Goal: Information Seeking & Learning: Learn about a topic

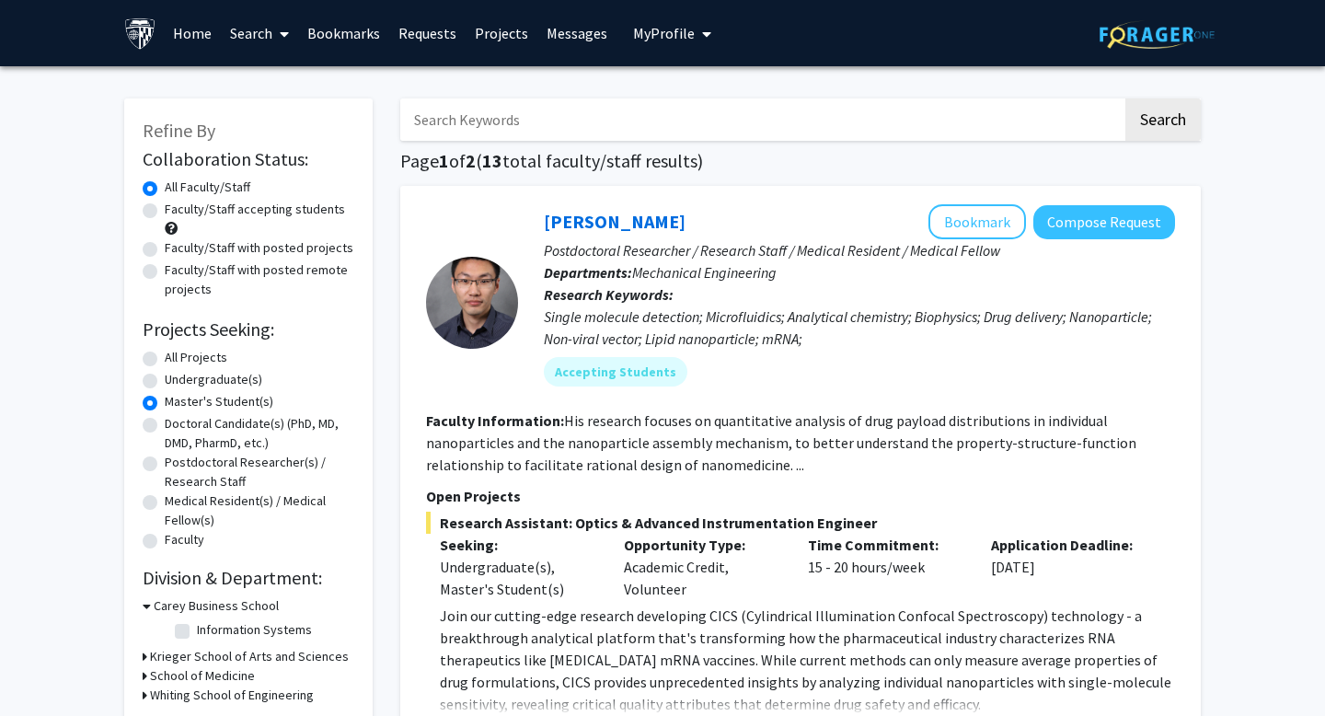
click at [188, 357] on label "All Projects" at bounding box center [196, 357] width 63 height 19
click at [177, 357] on input "All Projects" at bounding box center [171, 354] width 12 height 12
radio input "true"
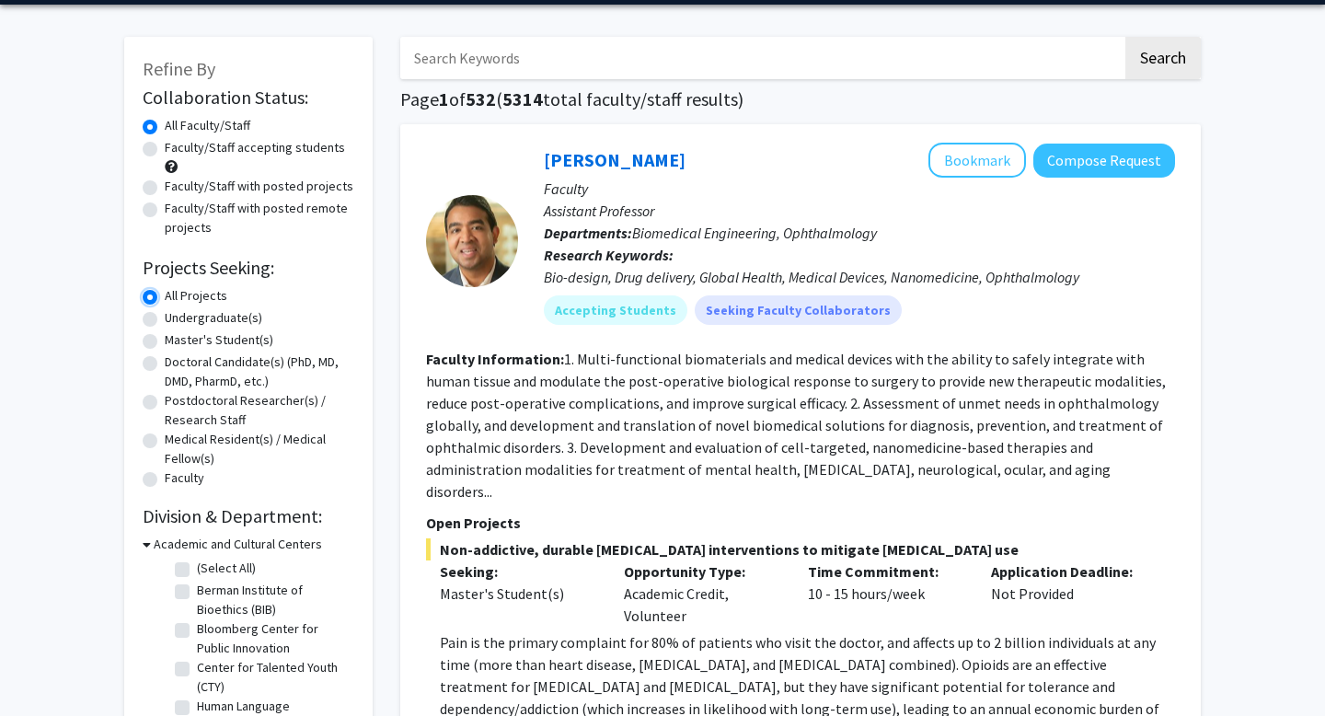
scroll to position [76, 0]
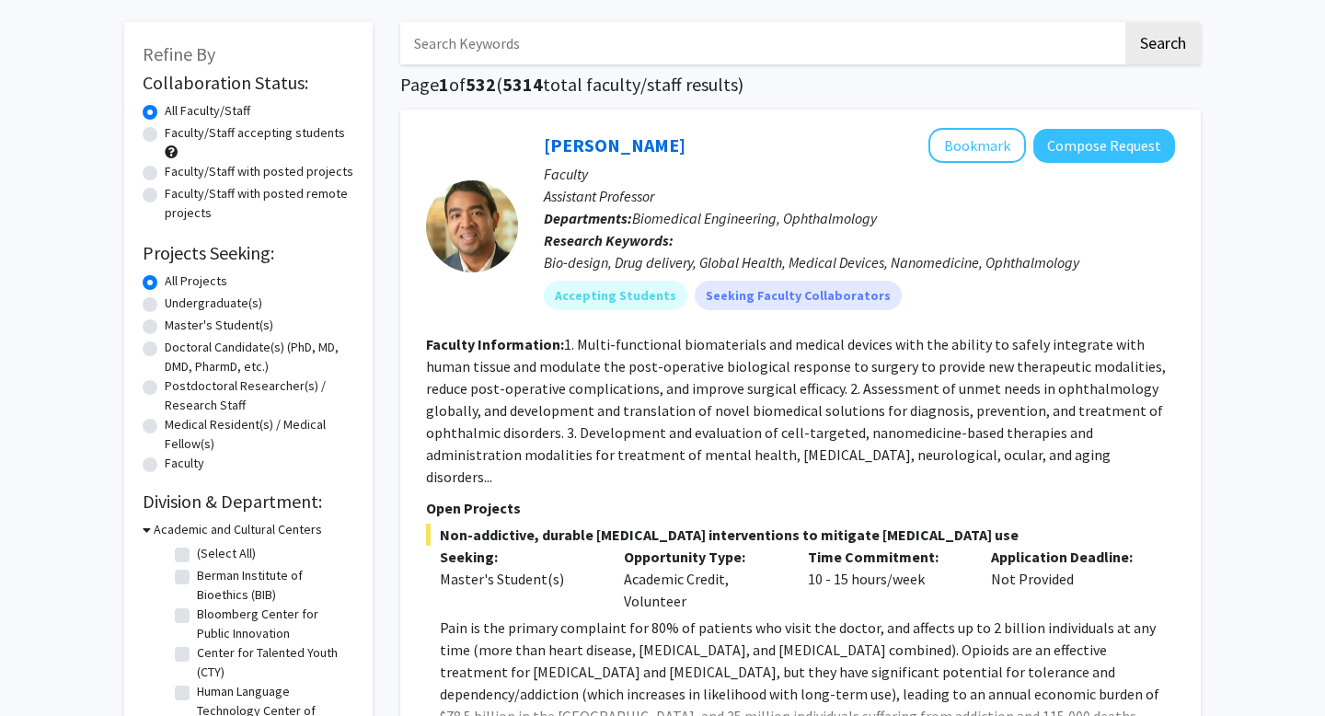
click at [217, 131] on label "Faculty/Staff accepting students" at bounding box center [255, 132] width 180 height 19
click at [177, 131] on input "Faculty/Staff accepting students" at bounding box center [171, 129] width 12 height 12
radio input "true"
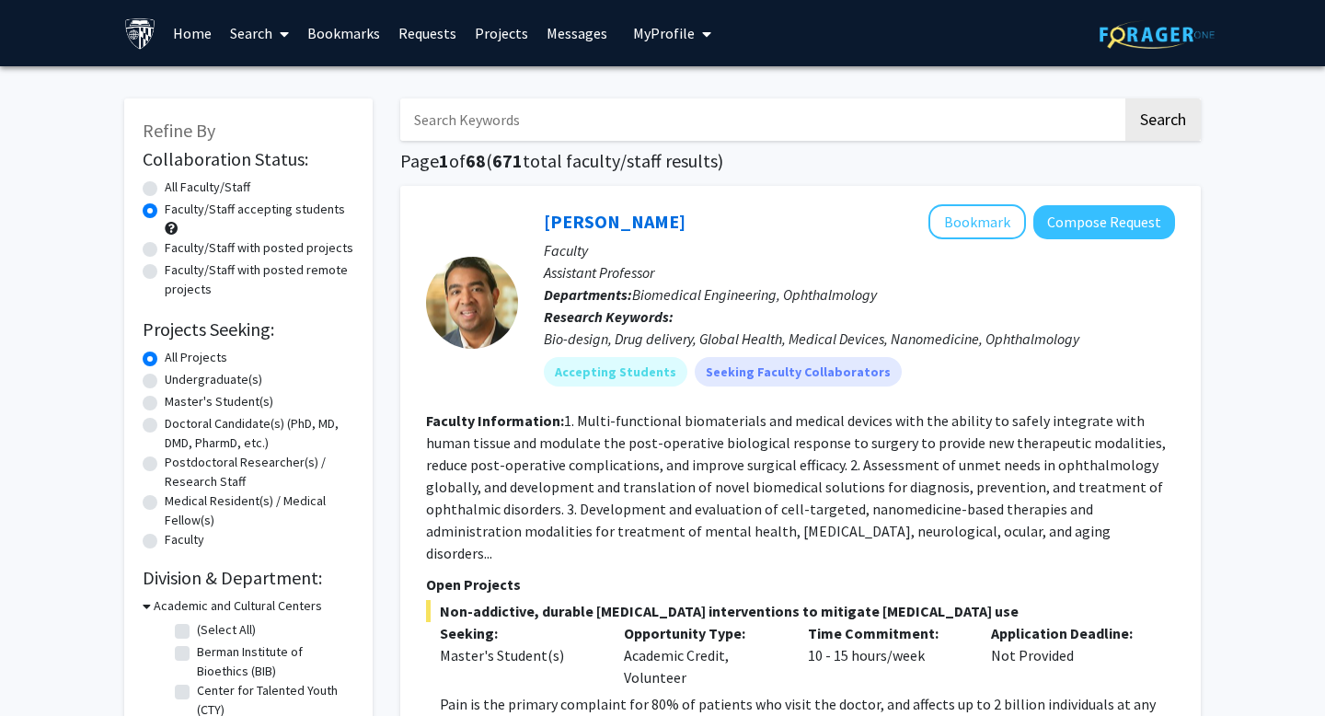
click at [512, 118] on input "Search Keywords" at bounding box center [761, 119] width 722 height 42
type input "biotech"
click at [1125, 98] on button "Search" at bounding box center [1162, 119] width 75 height 42
radio input "true"
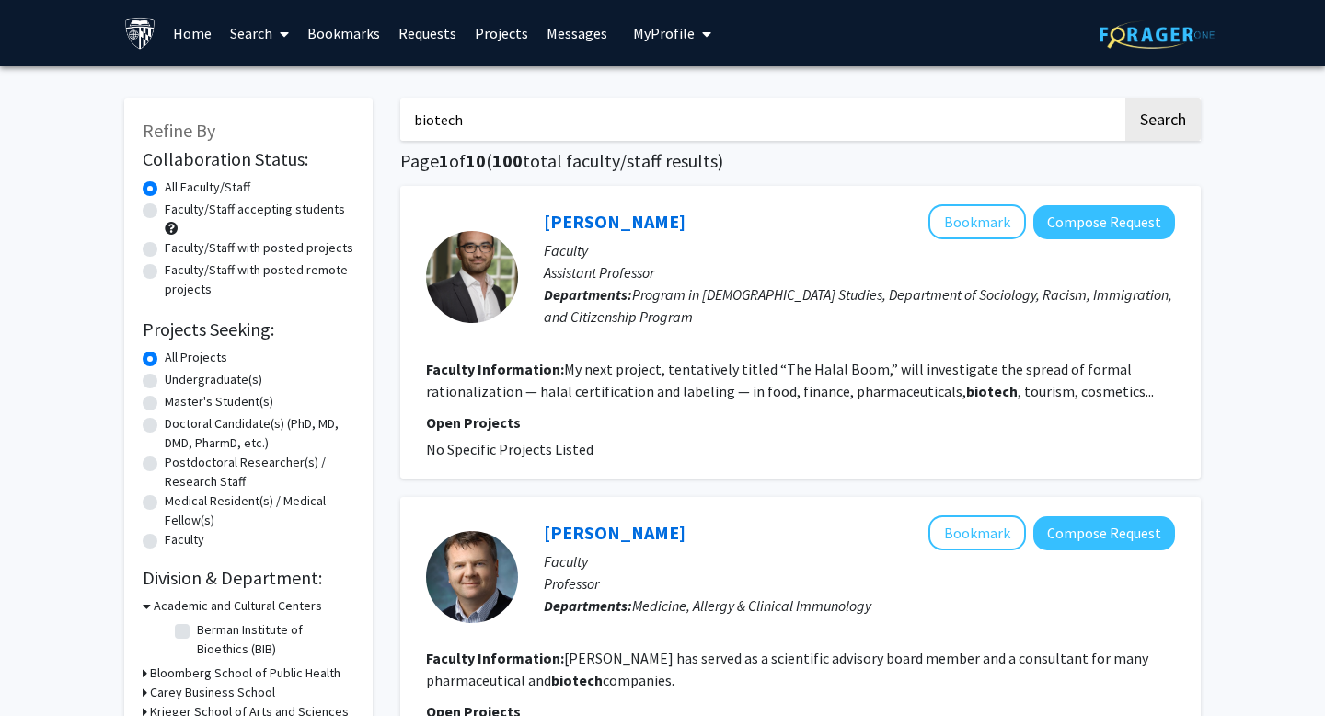
click at [647, 107] on input "biotech" at bounding box center [761, 119] width 722 height 42
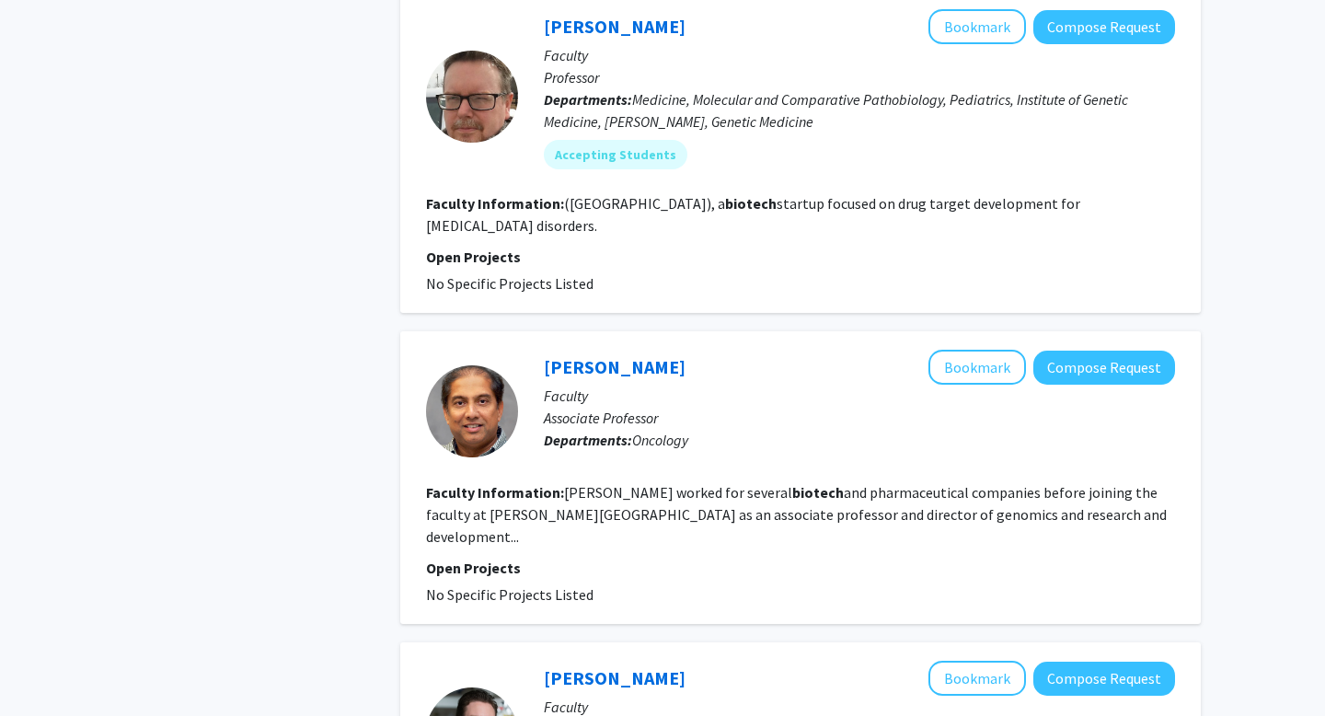
scroll to position [1369, 0]
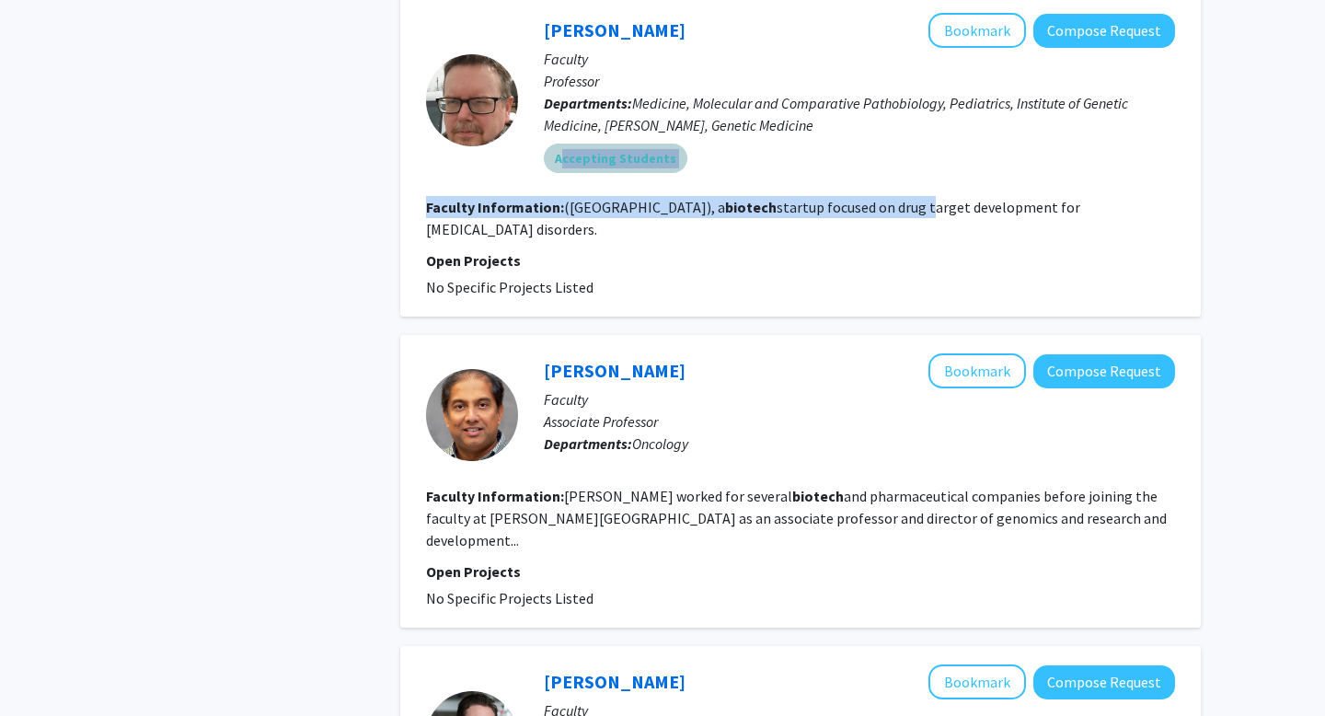
drag, startPoint x: 565, startPoint y: 159, endPoint x: 808, endPoint y: 204, distance: 247.1
click at [808, 204] on fg-search-faculty "[PERSON_NAME] Bookmark Compose Request Faculty Professor Departments: Medicine,…" at bounding box center [800, 155] width 749 height 285
click at [808, 204] on fg-read-more "([GEOGRAPHIC_DATA]), a biotech startup focused on drug target development for […" at bounding box center [753, 218] width 654 height 40
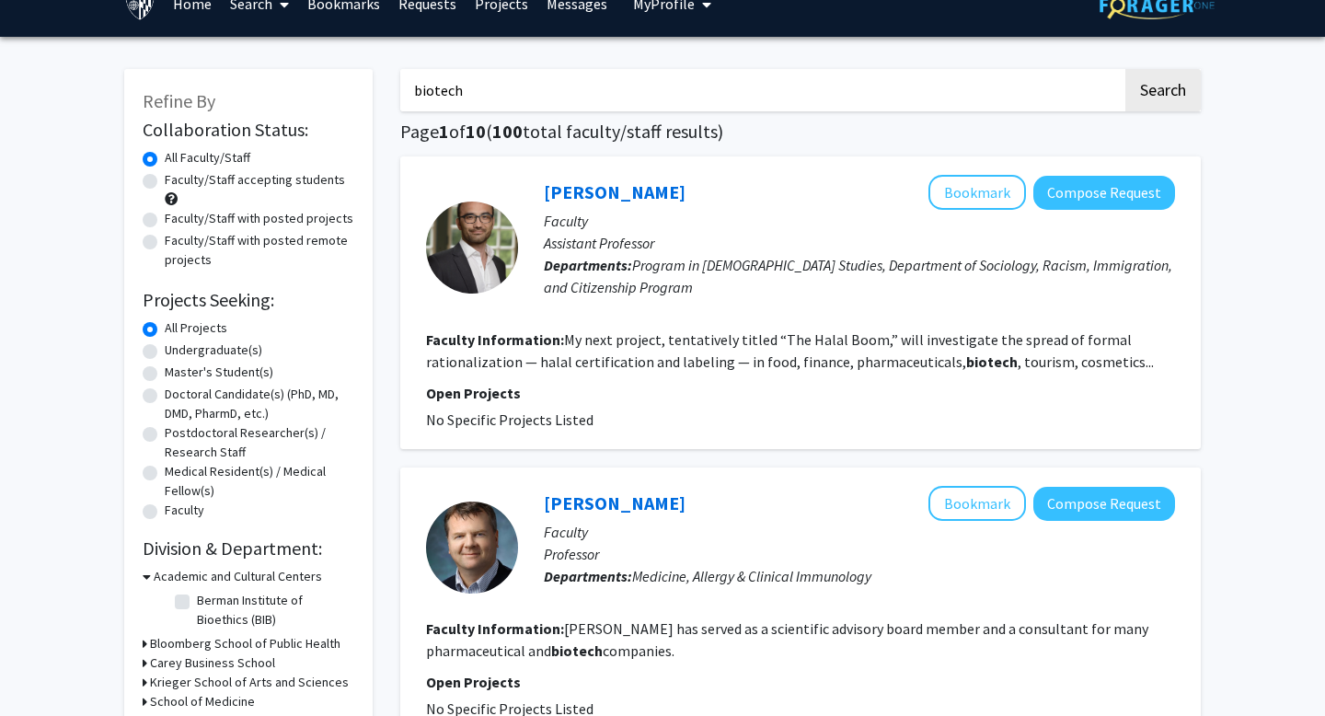
scroll to position [34, 0]
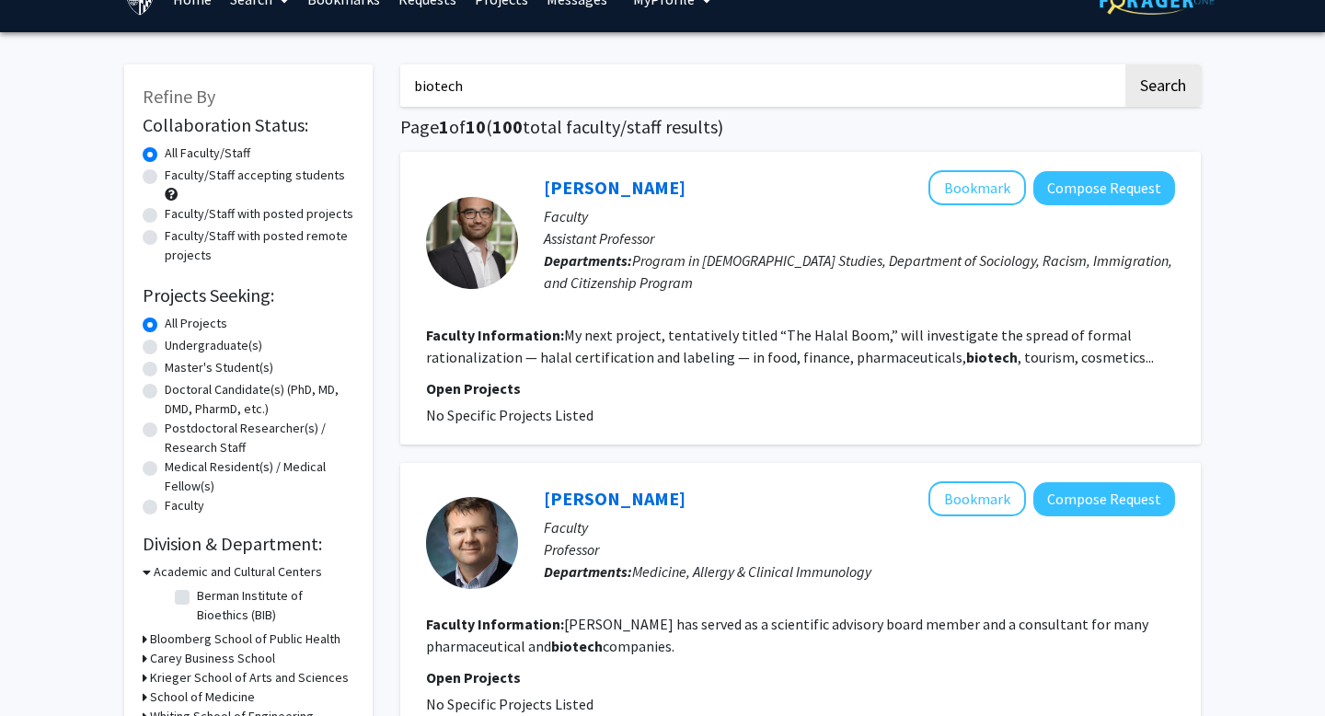
click at [271, 179] on label "Faculty/Staff accepting students" at bounding box center [255, 175] width 180 height 19
click at [177, 178] on input "Faculty/Staff accepting students" at bounding box center [171, 172] width 12 height 12
radio input "true"
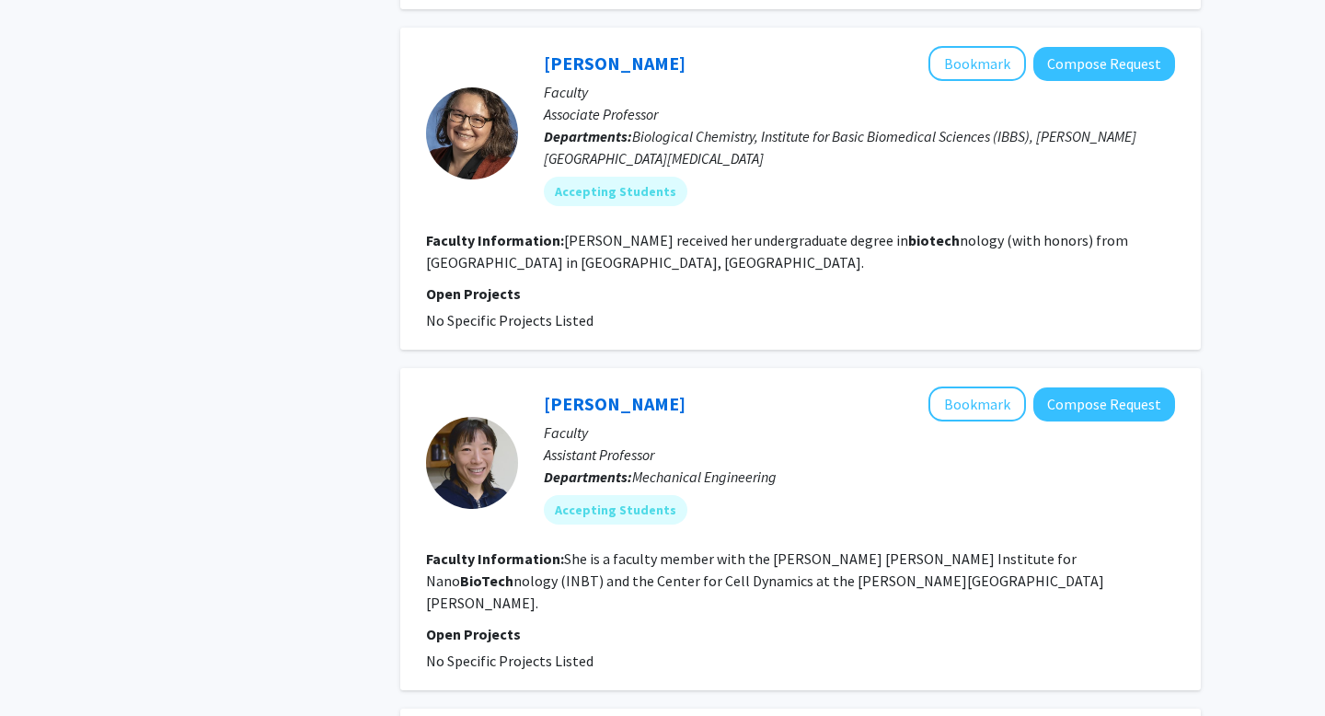
scroll to position [2490, 0]
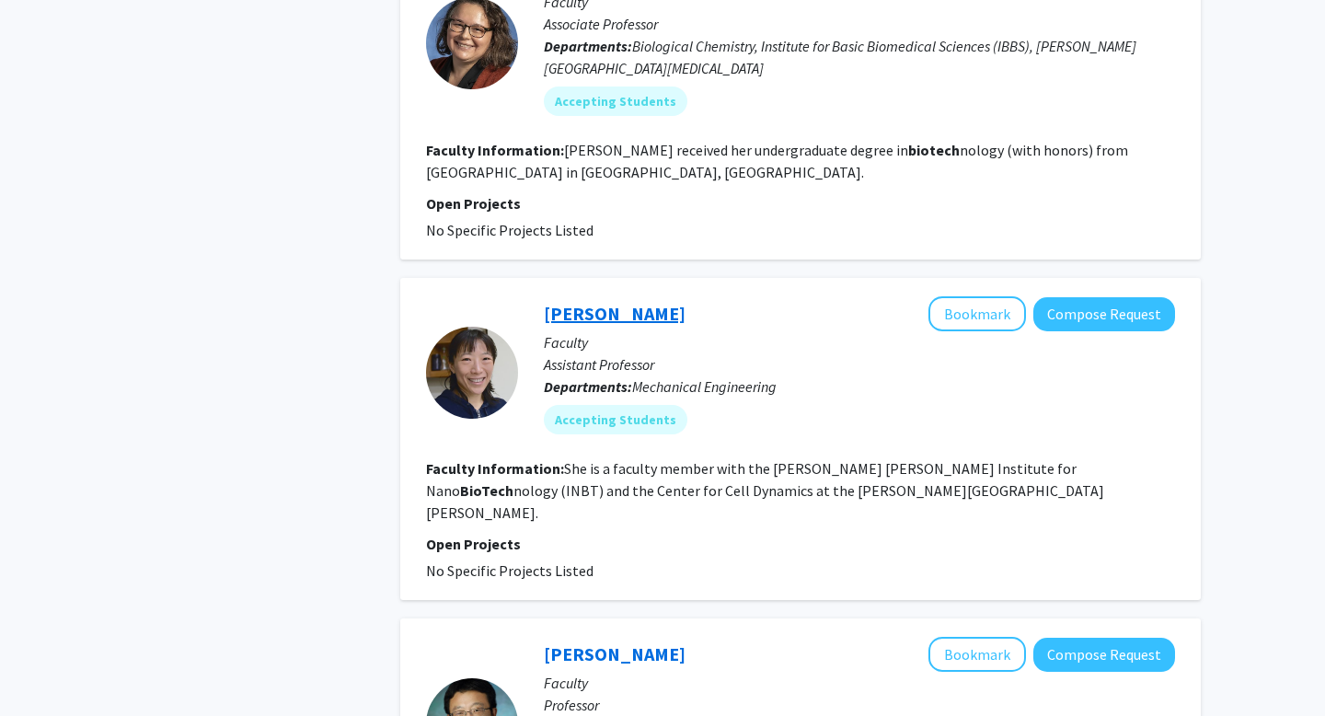
click at [588, 302] on link "[PERSON_NAME]" at bounding box center [615, 313] width 142 height 23
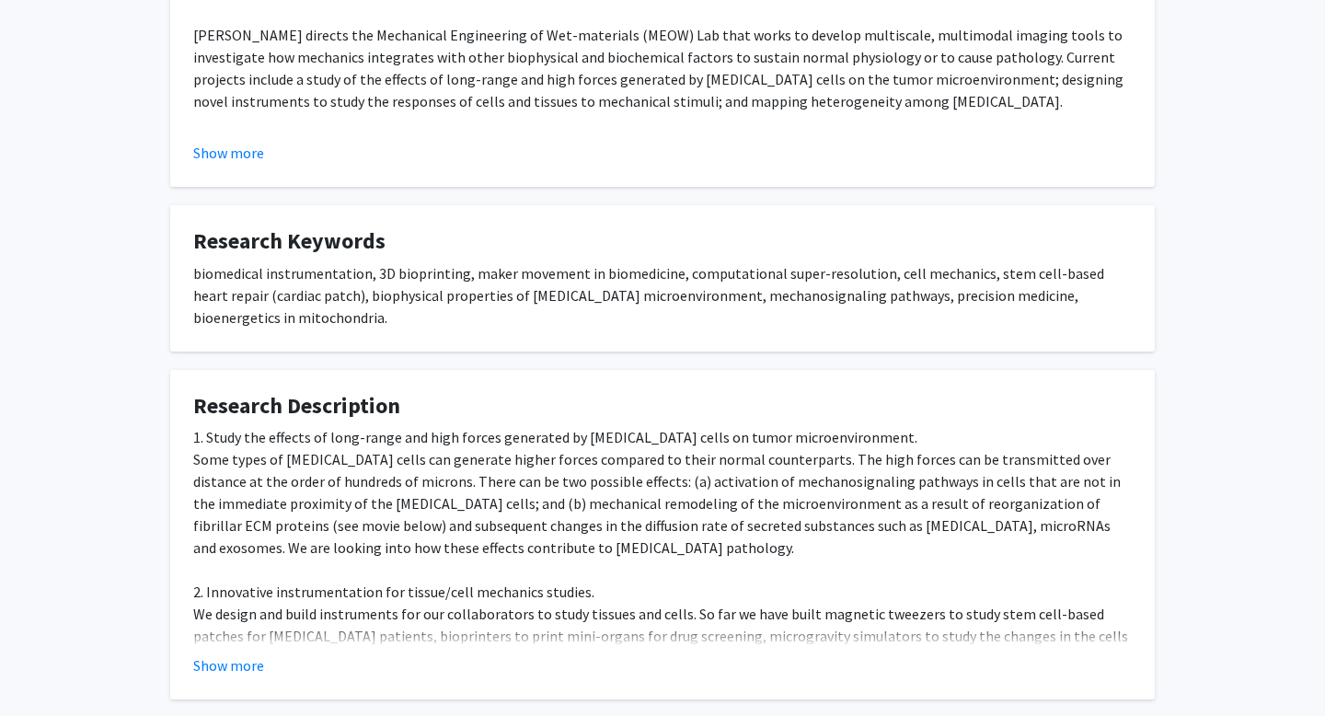
scroll to position [431, 0]
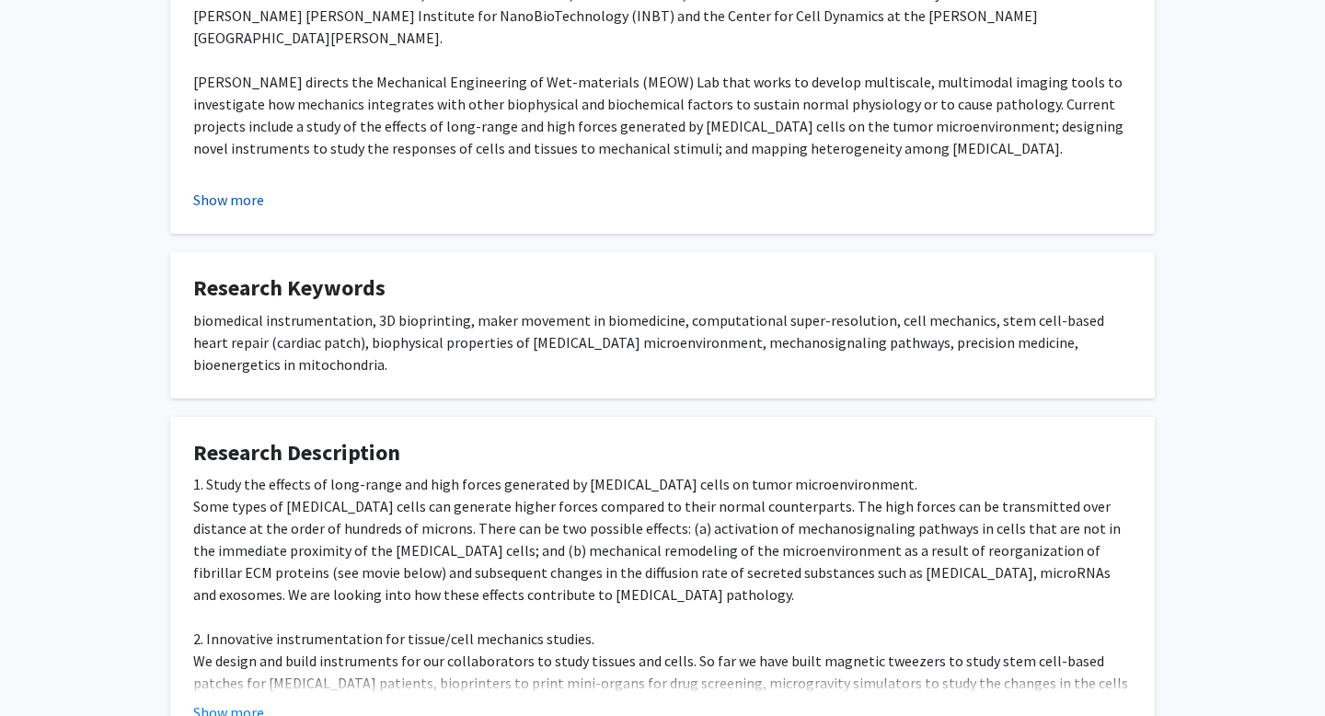
click at [235, 202] on button "Show more" at bounding box center [228, 200] width 71 height 22
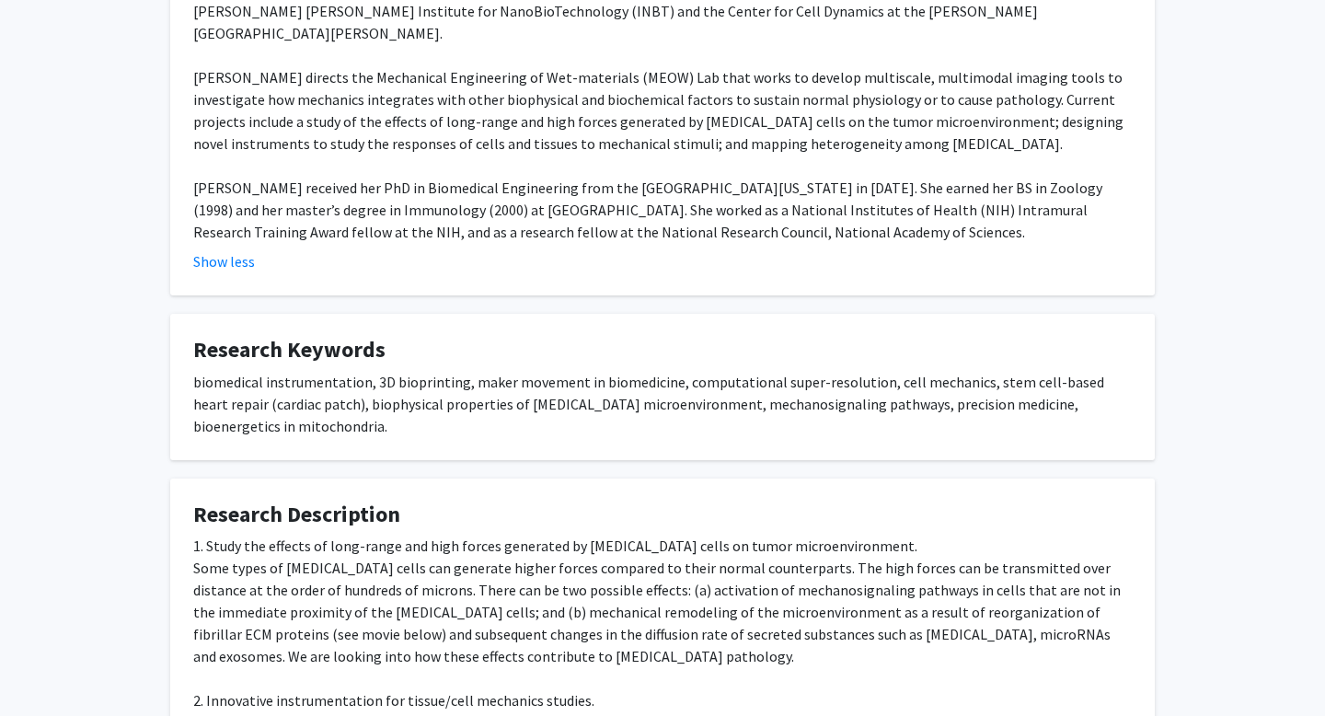
scroll to position [620, 0]
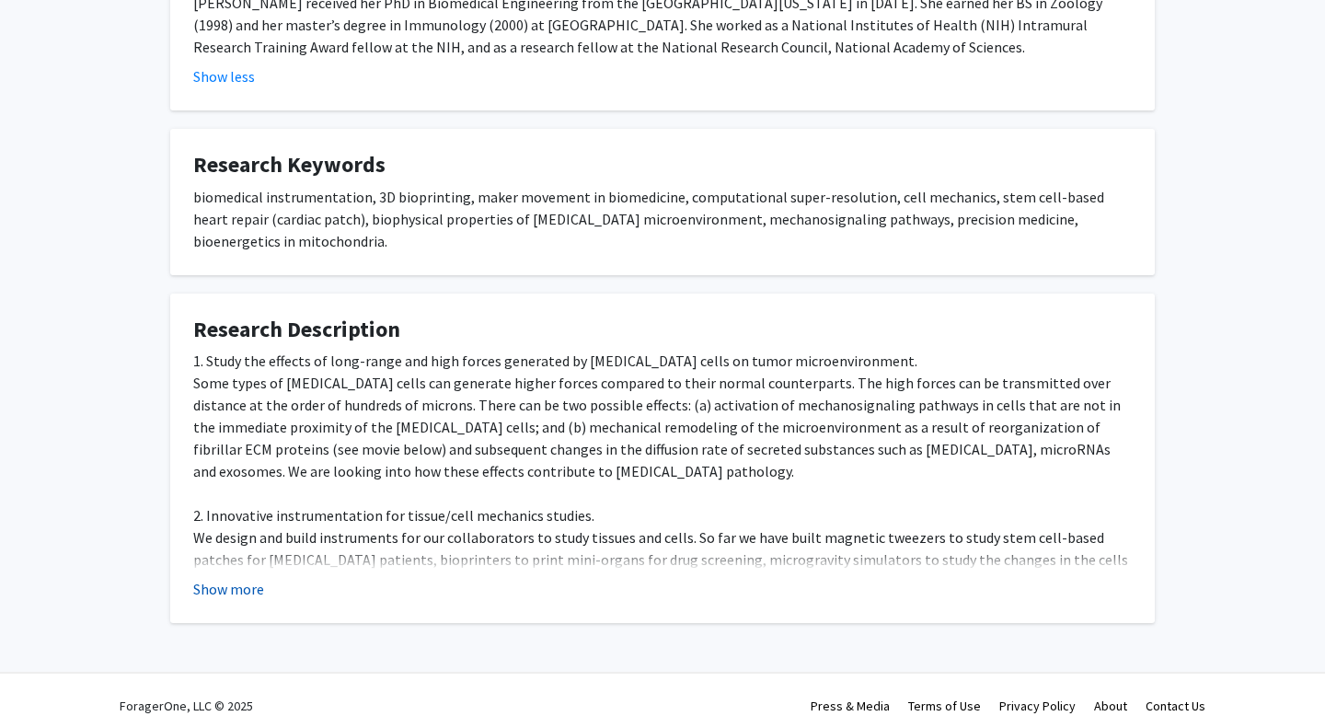
click at [250, 578] on button "Show more" at bounding box center [228, 589] width 71 height 22
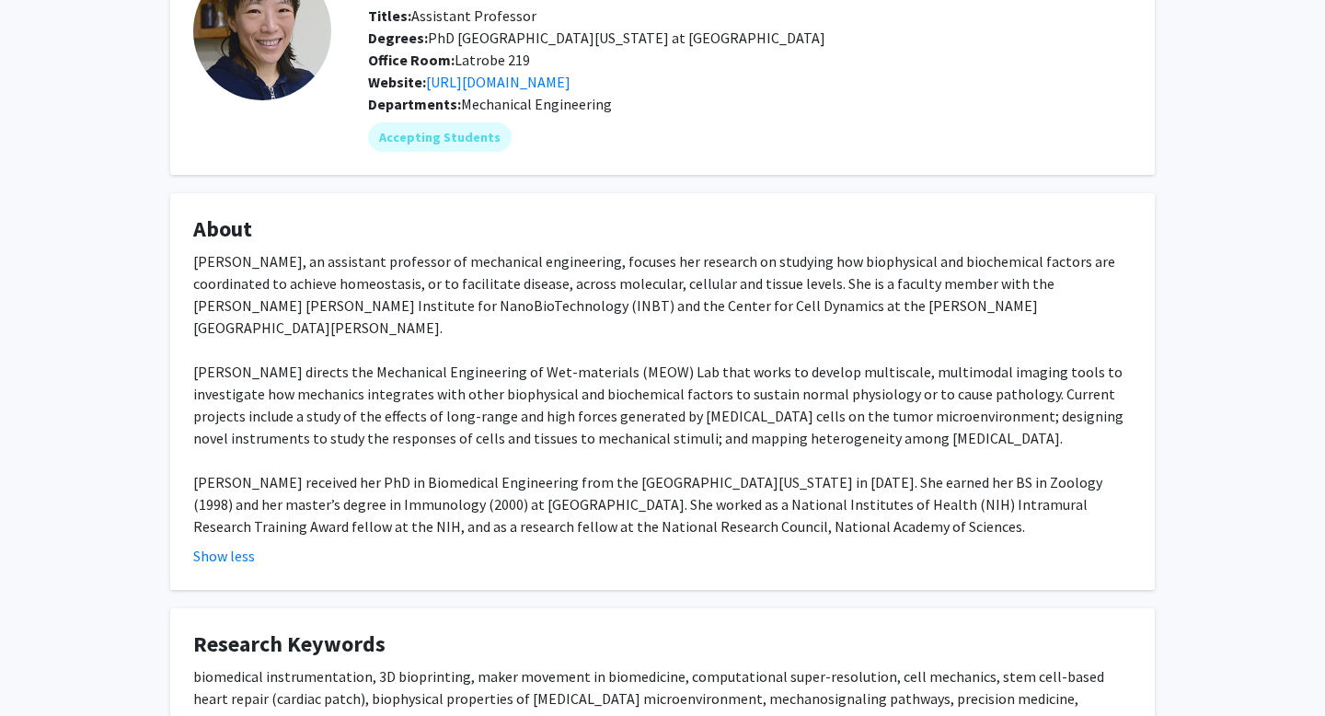
scroll to position [0, 0]
